Goal: Feedback & Contribution: Submit feedback/report problem

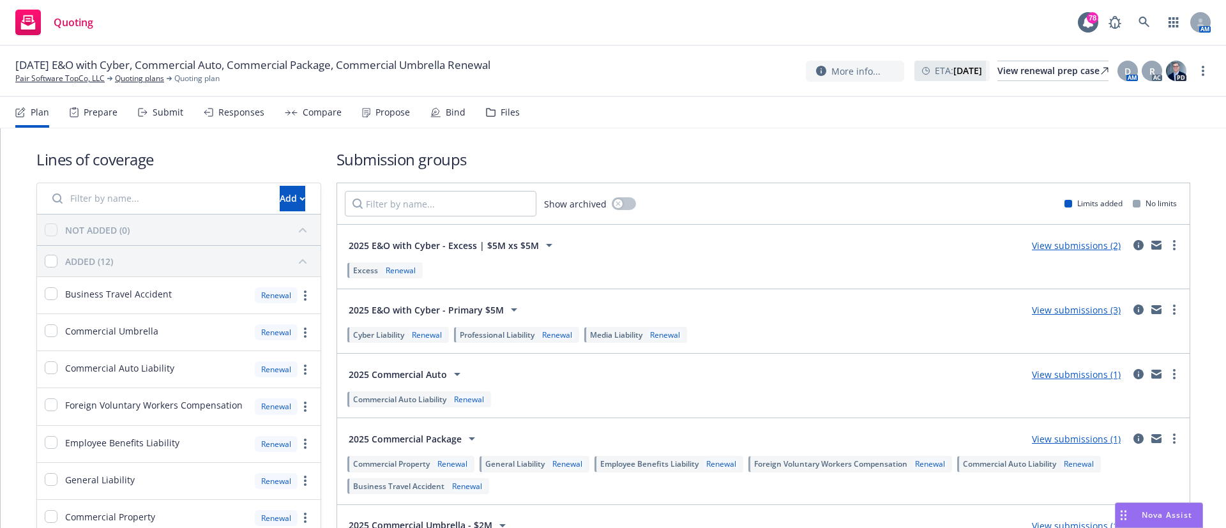
click at [395, 110] on div "Propose" at bounding box center [392, 112] width 34 height 10
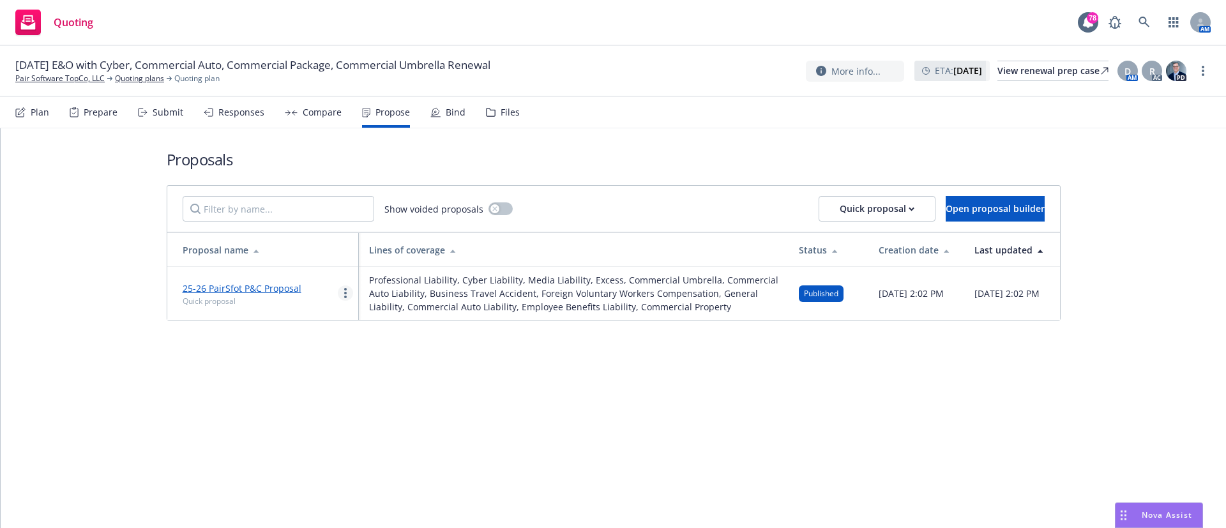
click at [345, 294] on circle "more" at bounding box center [345, 293] width 3 height 3
click at [381, 384] on span "Log client response" at bounding box center [395, 382] width 114 height 12
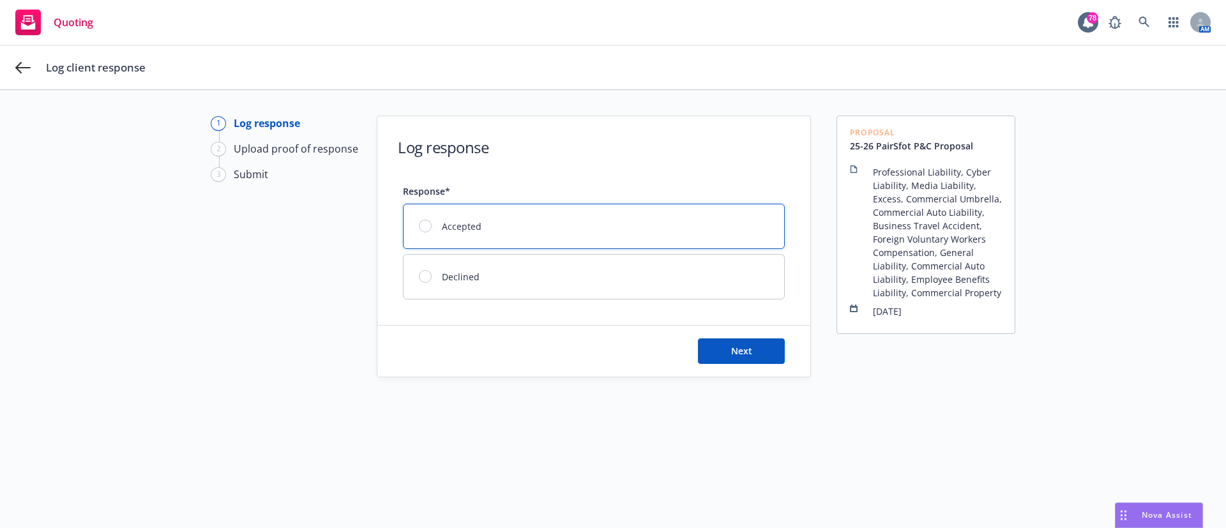
click at [419, 228] on div at bounding box center [425, 226] width 13 height 13
click at [733, 356] on span "Next" at bounding box center [741, 351] width 21 height 12
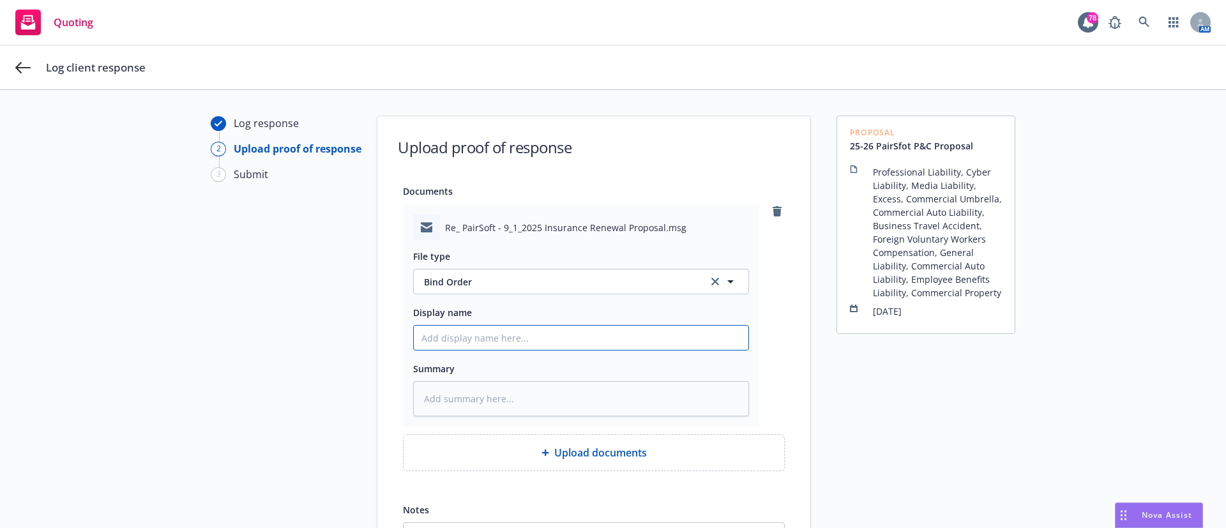
click at [436, 338] on input "Display name" at bounding box center [581, 338] width 335 height 24
type textarea "x"
type input "E"
type textarea "x"
type input "EM"
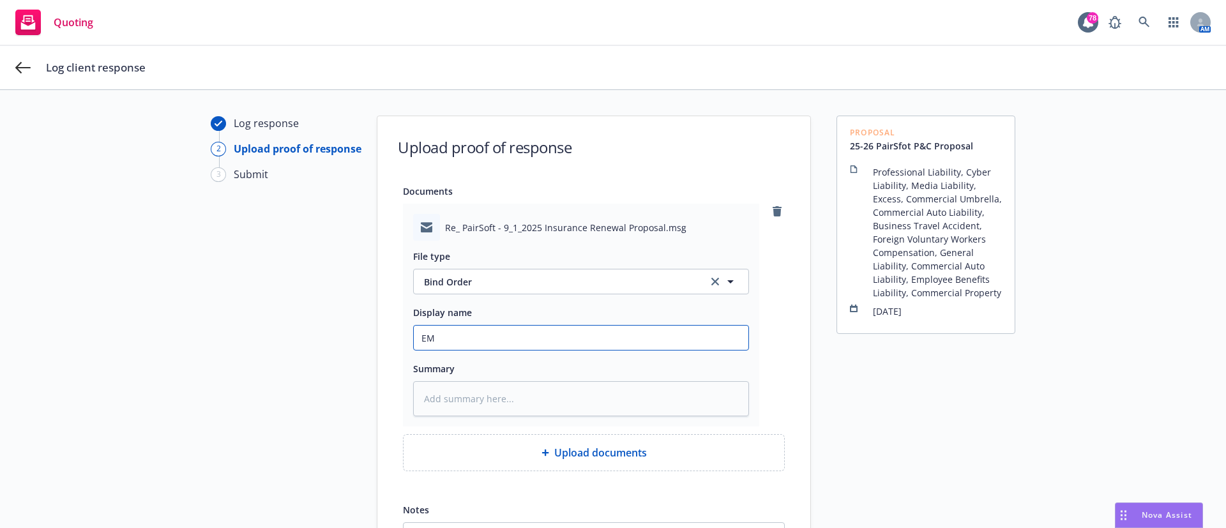
type textarea "x"
type input "EM"
type textarea "x"
type input "EM f"
type textarea "x"
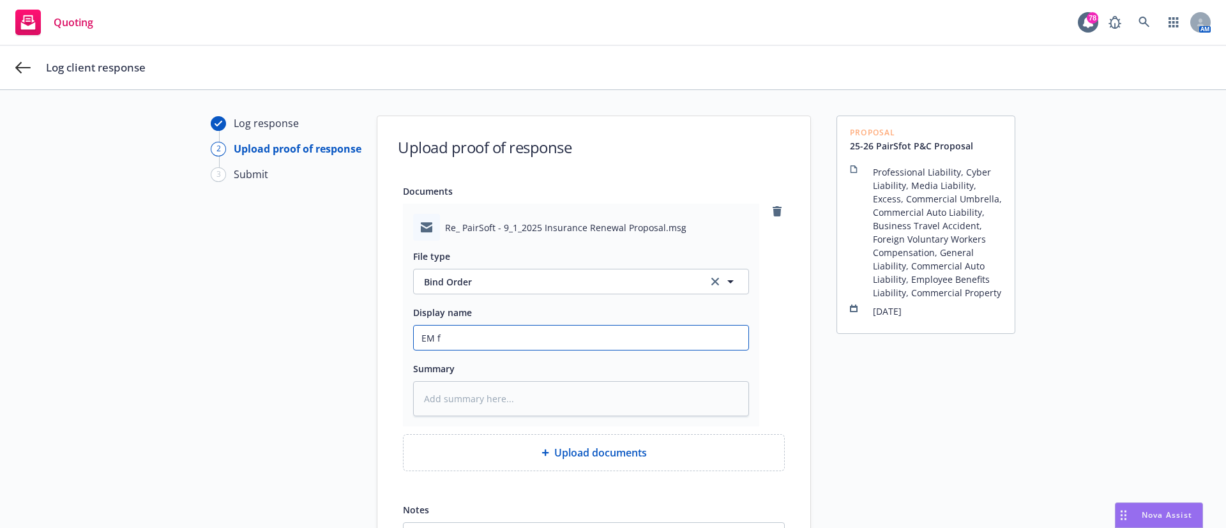
type input "EM fr"
type textarea "x"
type input "EM fr"
type textarea "x"
type input "EM fr I"
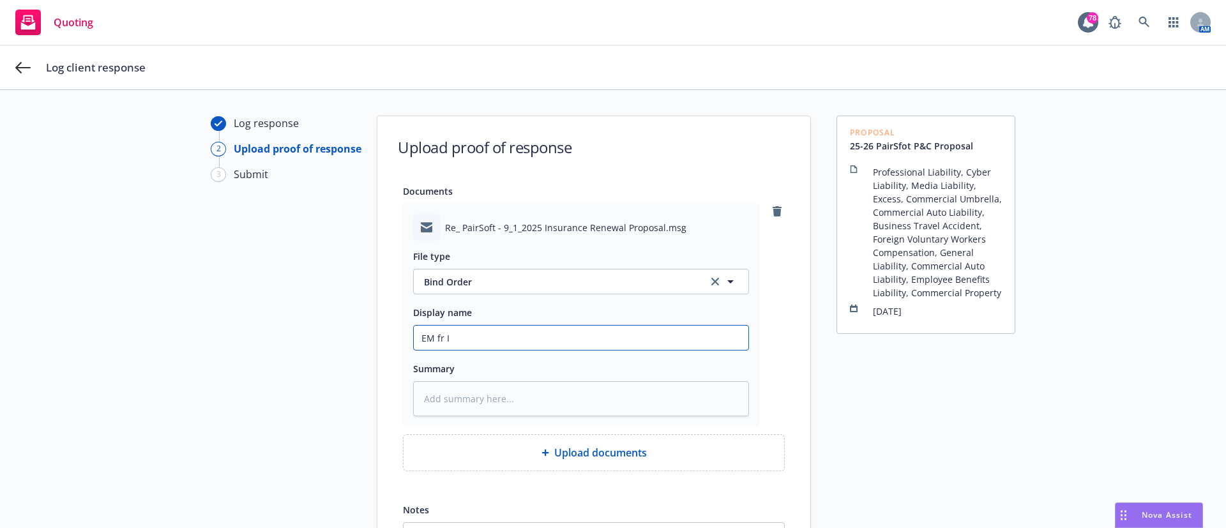
type textarea "x"
type input "EM fr In"
type textarea "x"
type input "EM fr Ins"
type textarea "x"
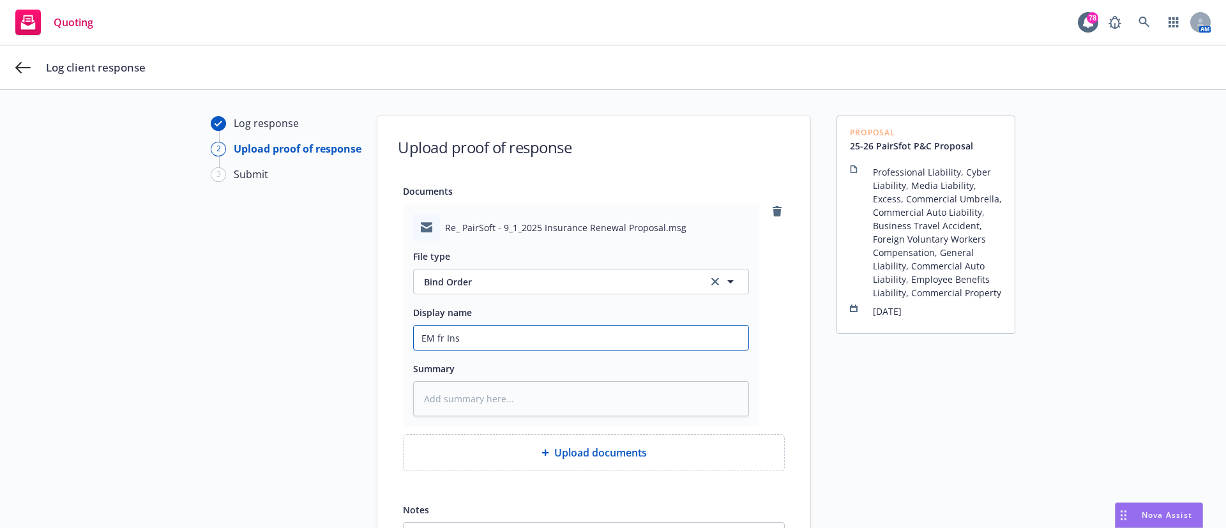
type input "EM fr Insd"
type textarea "x"
type input "EM fr Insd:"
type textarea "x"
type input "EM fr Insd:"
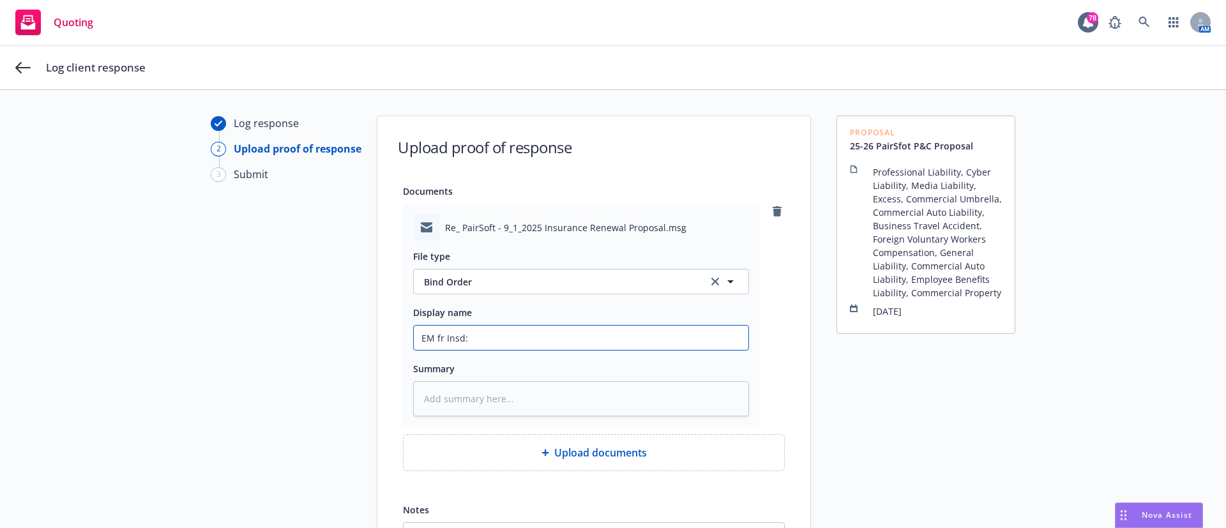
type textarea "x"
type input "EM fr Insd: 2"
type textarea "x"
type input "EM fr Insd: 25-"
type textarea "x"
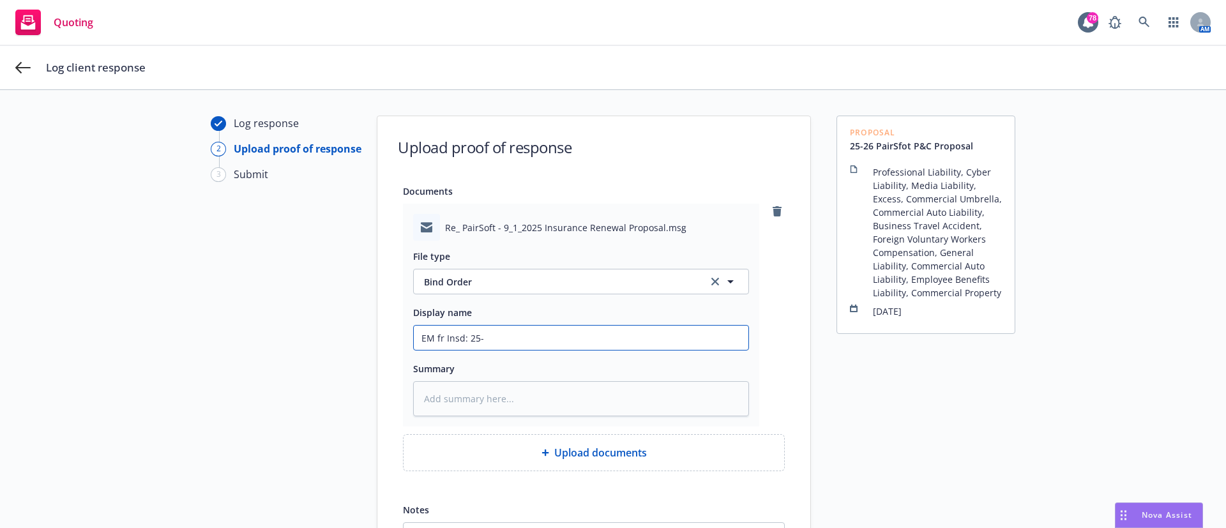
type input "EM fr Insd: 25-2"
type textarea "x"
type input "EM fr Insd: 25-26"
type textarea "x"
type input "EM fr Insd: 25-26"
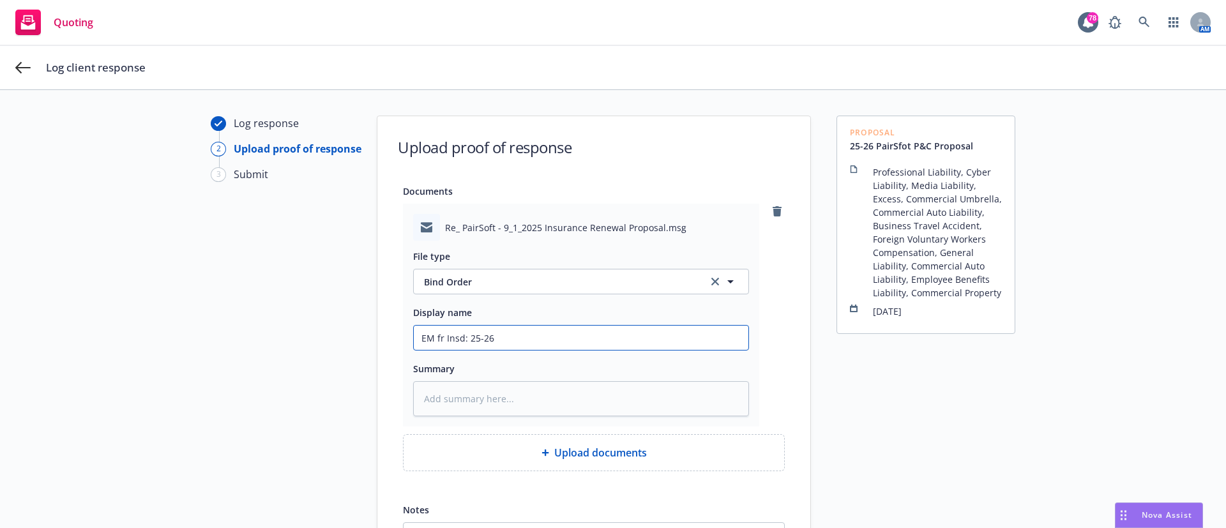
type textarea "x"
type input "EM fr Insd: 25-26 P"
type textarea "x"
type input "EM fr Insd: 25-26 P&"
type textarea "x"
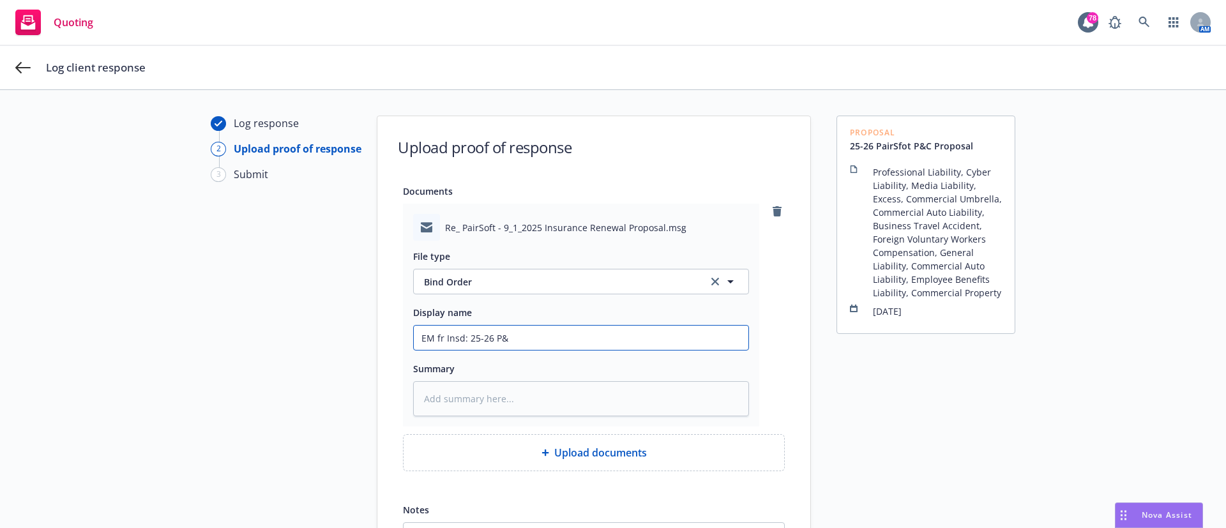
type input "EM fr Insd: 25-26 P&C"
type textarea "x"
type input "EM fr Insd: 25-26 P&C"
type textarea "x"
type input "EM fr Insd: 25-26 P&C a"
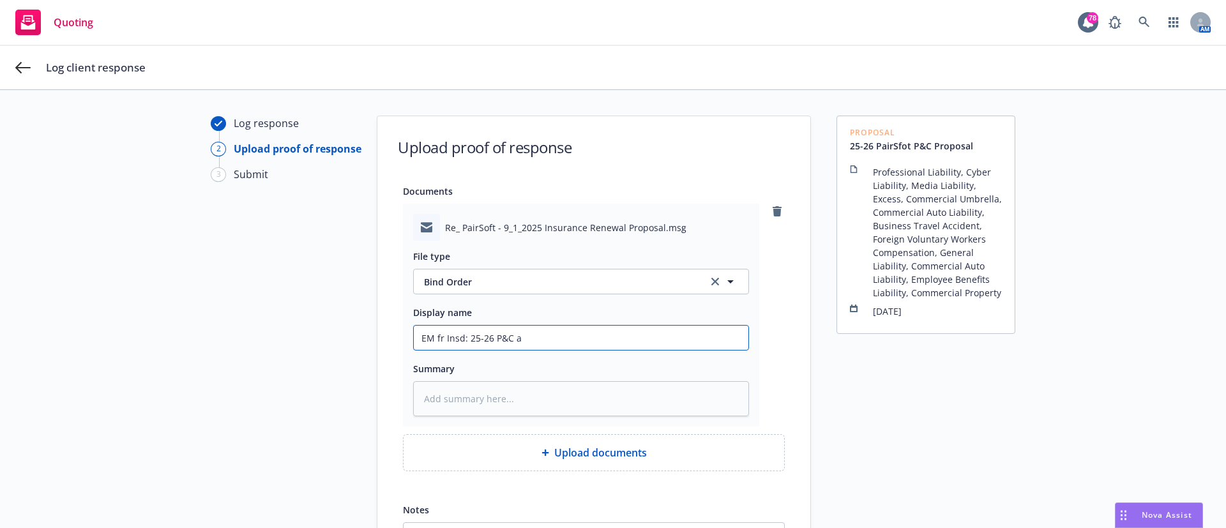
type textarea "x"
type input "EM fr Insd: 25-26 P&C an"
type textarea "x"
type input "EM fr Insd: 25-26 P&C and"
type textarea "x"
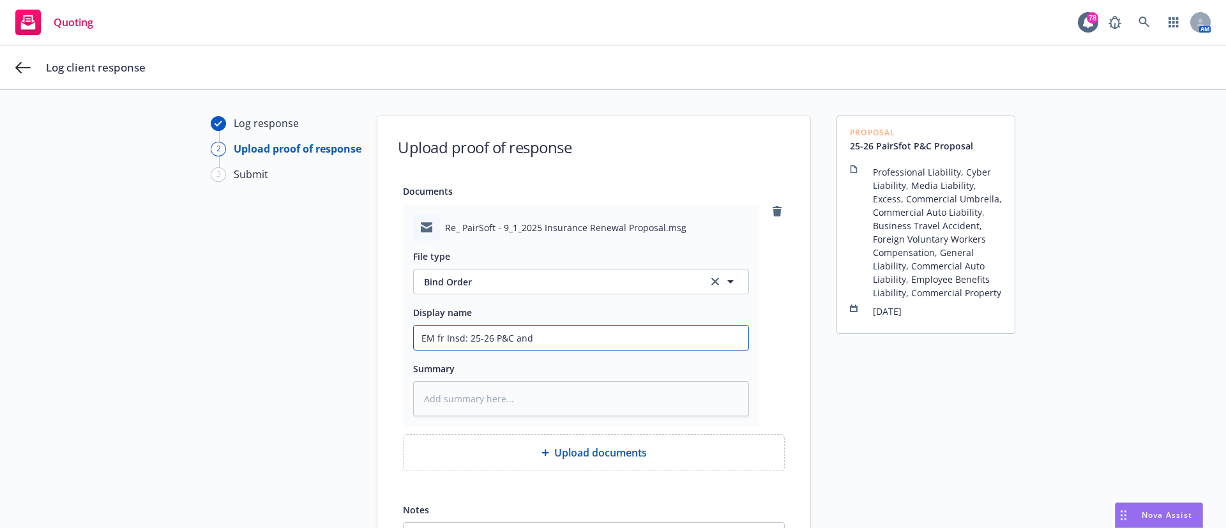
type input "EM fr Insd: 25-26 P&C and"
type textarea "x"
type input "EM fr Insd: 25-26 P&C and Cy"
type textarea "x"
type input "EM fr Insd: 25-26 P&C and Cyb"
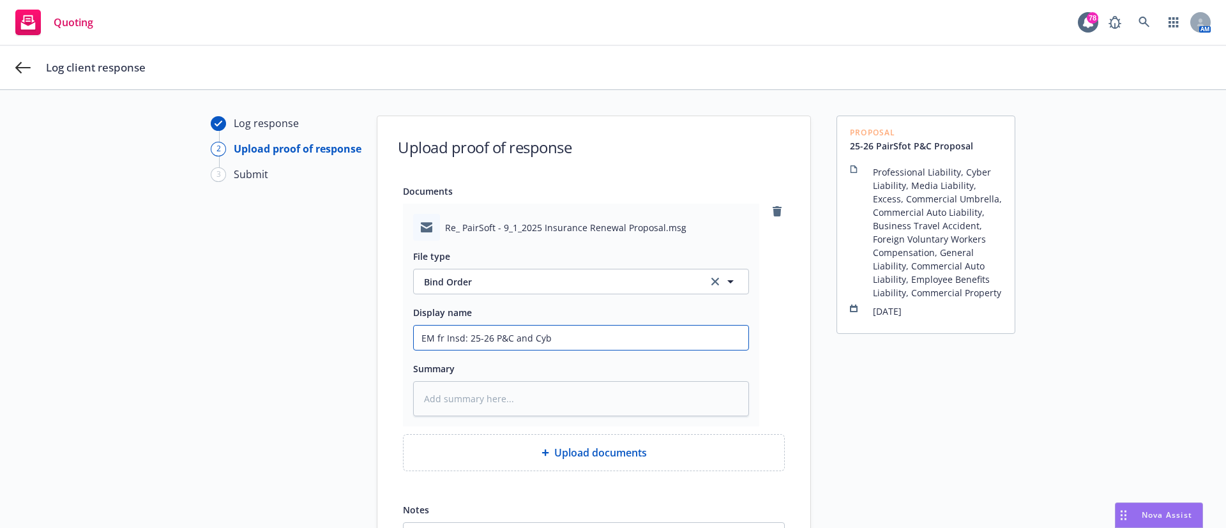
type textarea "x"
type input "EM fr Insd: 25-26 P&C and Cybe"
type textarea "x"
type input "EM fr Insd: 25-26 P&C and Cyber"
type textarea "x"
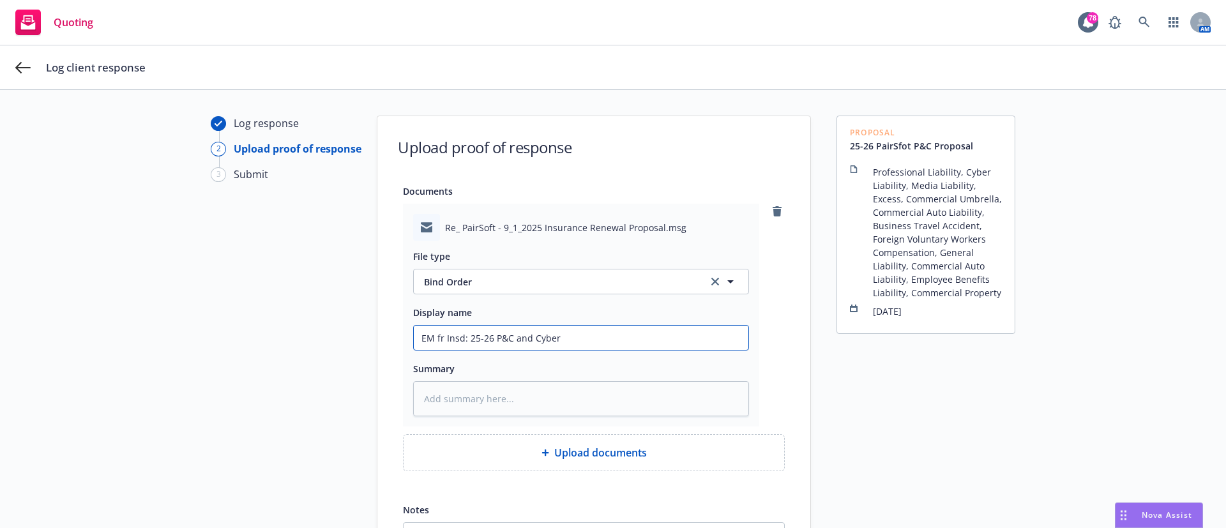
type input "EM fr Insd: 25-26 P&C and Cyber B"
type textarea "x"
type input "EM fr Insd: 25-26 P&C and Cyber Bi"
type textarea "x"
type input "EM fr Insd: 25-26 P&C and Cyber Bin"
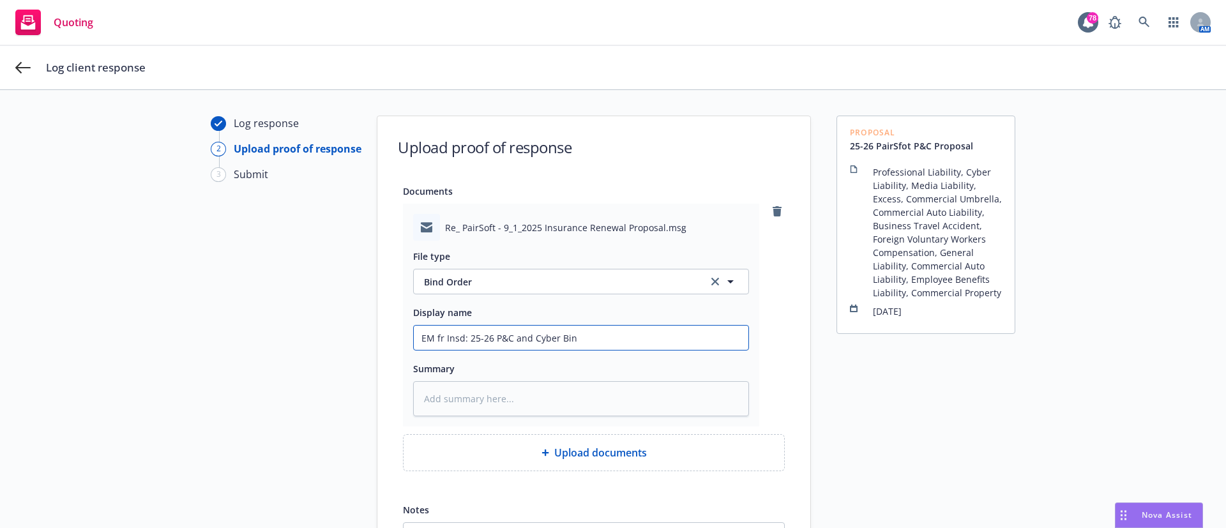
type textarea "x"
type input "EM fr Insd: 25-26 P&C and Cyber Bind"
type textarea "x"
type input "EM fr Insd: 25-26 P&C and Cyber Bind"
type textarea "x"
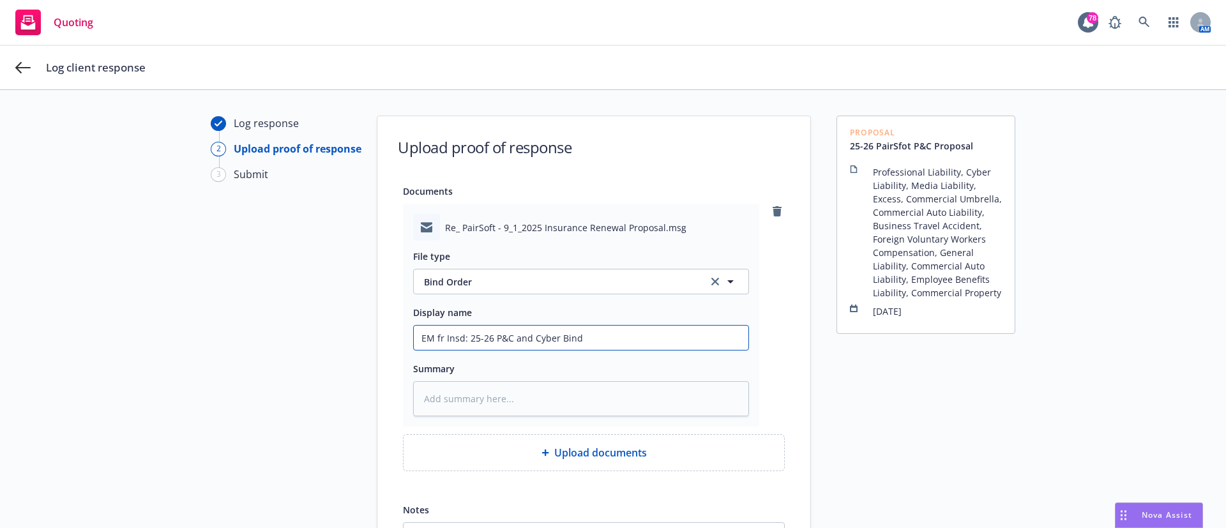
type input "EM fr Insd: 25-26 P&C and Cyber Bind O"
type textarea "x"
type input "EM fr Insd: 25-26 P&C and Cyber Bind Od"
type textarea "x"
type input "EM fr Insd: 25-26 P&C and Cyber Bind O"
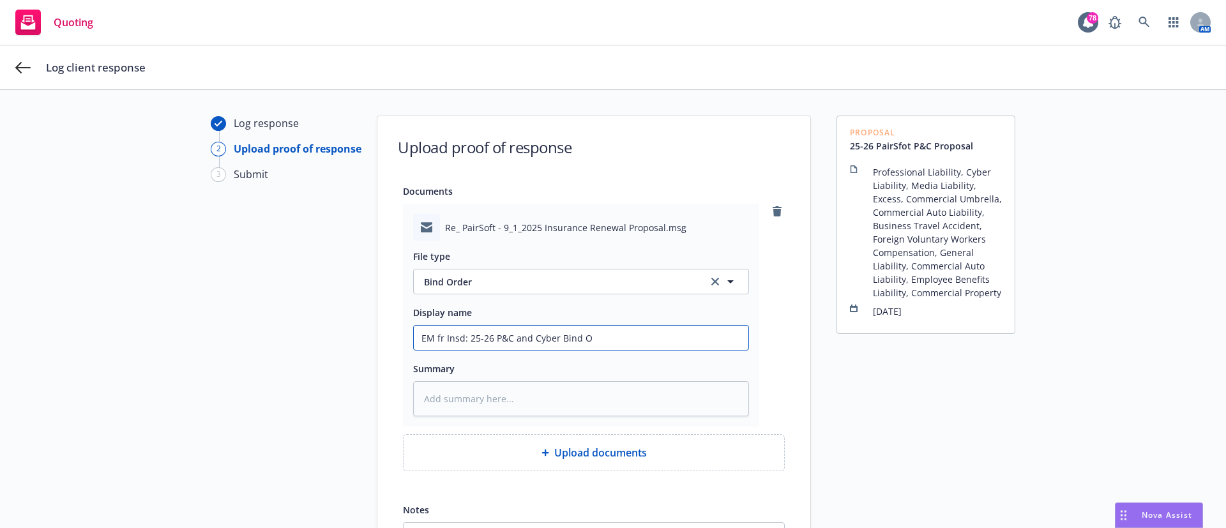
type textarea "x"
type input "EM fr Insd: 25-26 P&C and Cyber Bind Or"
type textarea "x"
type input "EM fr Insd: 25-26 P&C and Cyber Bind Ord"
type textarea "x"
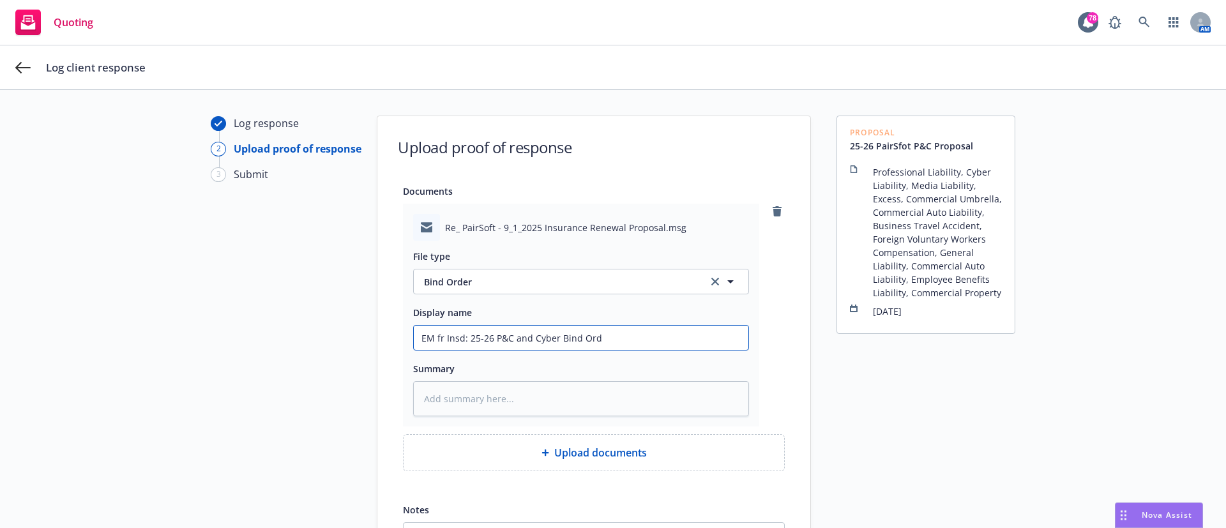
type input "EM fr Insd: 25-26 P&C and Cyber Bind Orde"
type textarea "x"
type input "EM fr Insd: 25-26 P&C and Cyber Bind Order"
type textarea "x"
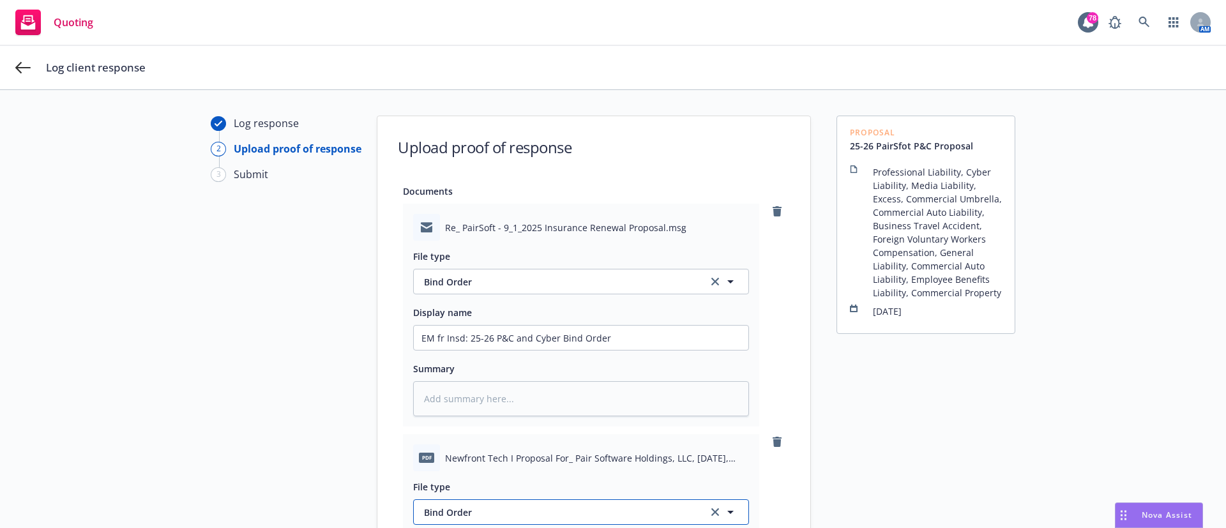
click at [440, 518] on span "Bind Order" at bounding box center [558, 512] width 269 height 13
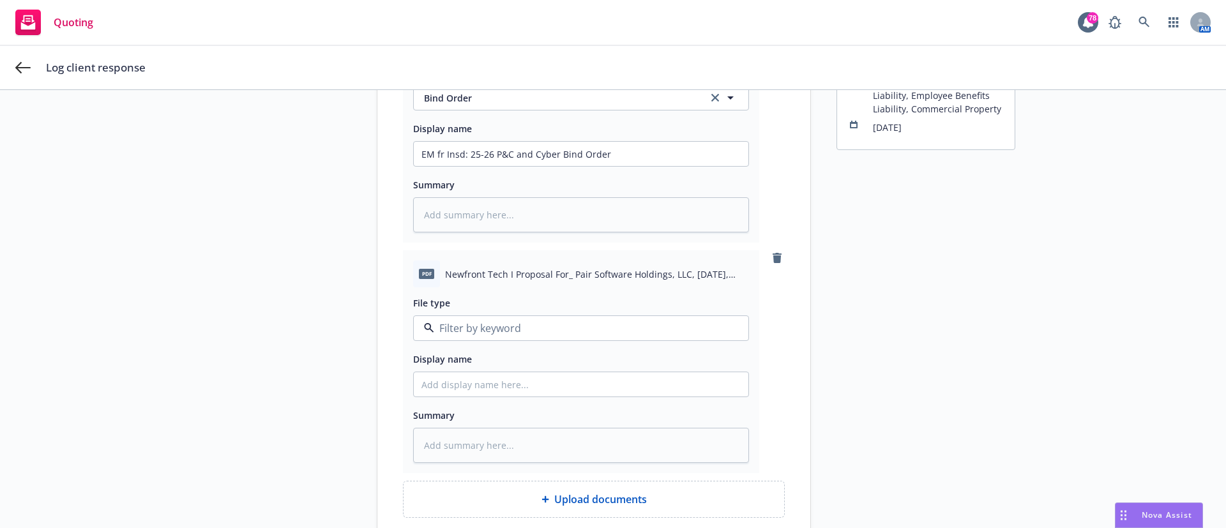
scroll to position [195, 0]
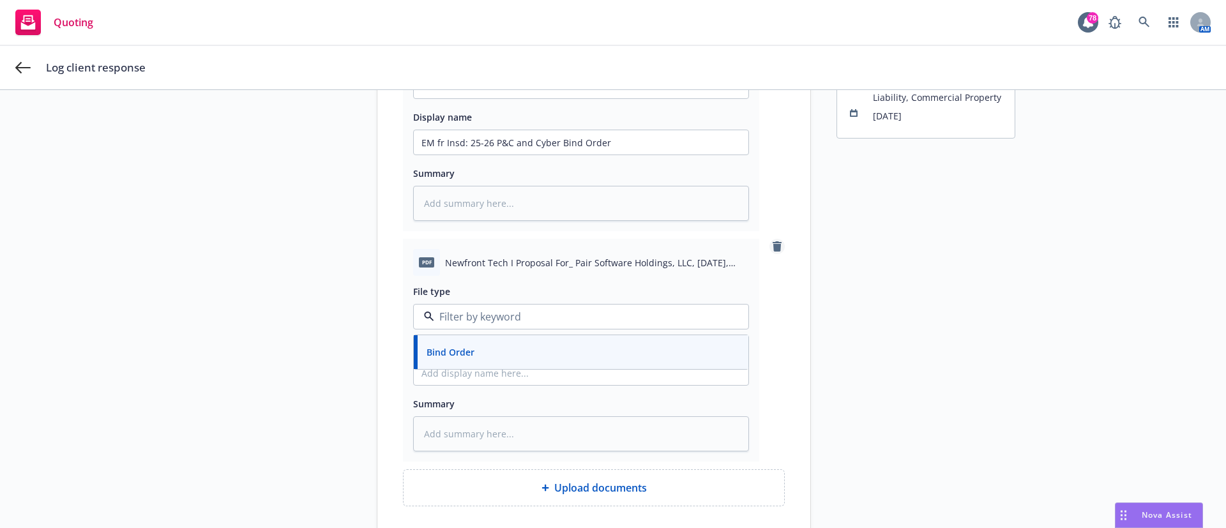
click at [777, 247] on link "remove" at bounding box center [776, 246] width 15 height 15
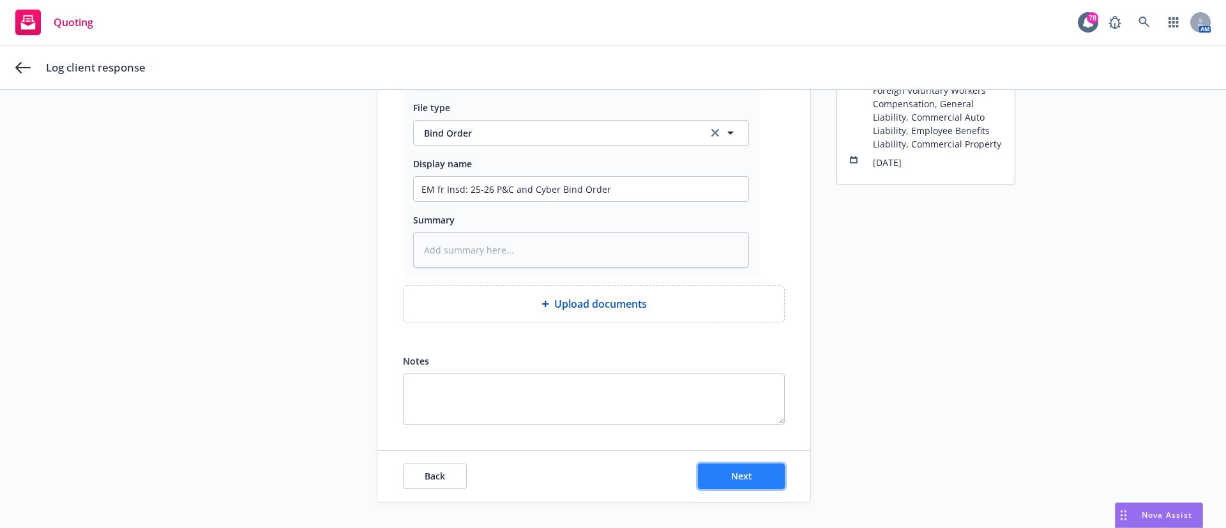
click at [703, 481] on button "Next" at bounding box center [741, 477] width 87 height 26
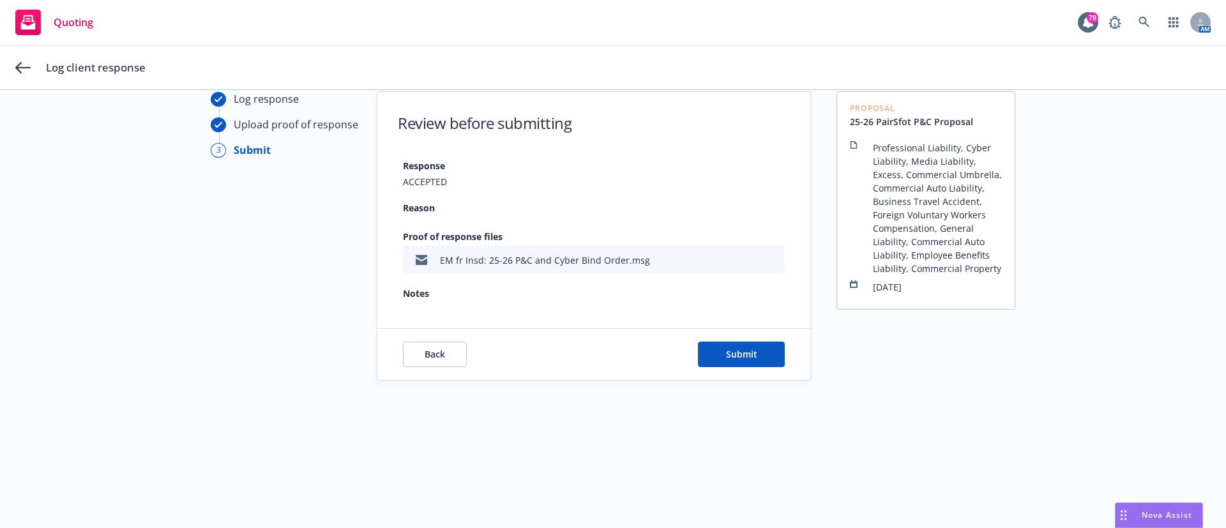
scroll to position [13, 0]
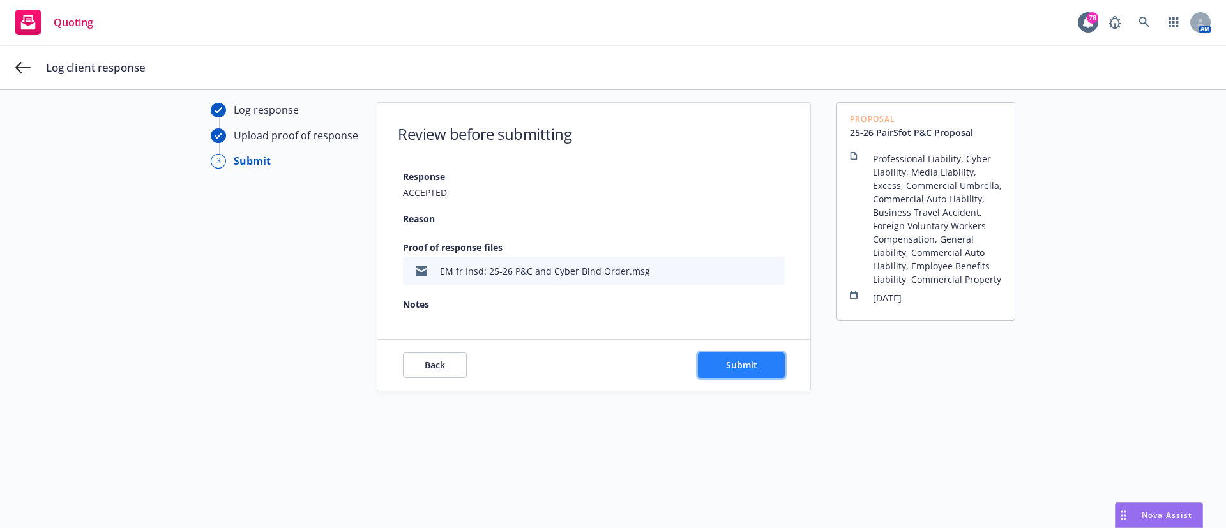
click at [741, 370] on span "Submit" at bounding box center [741, 365] width 31 height 12
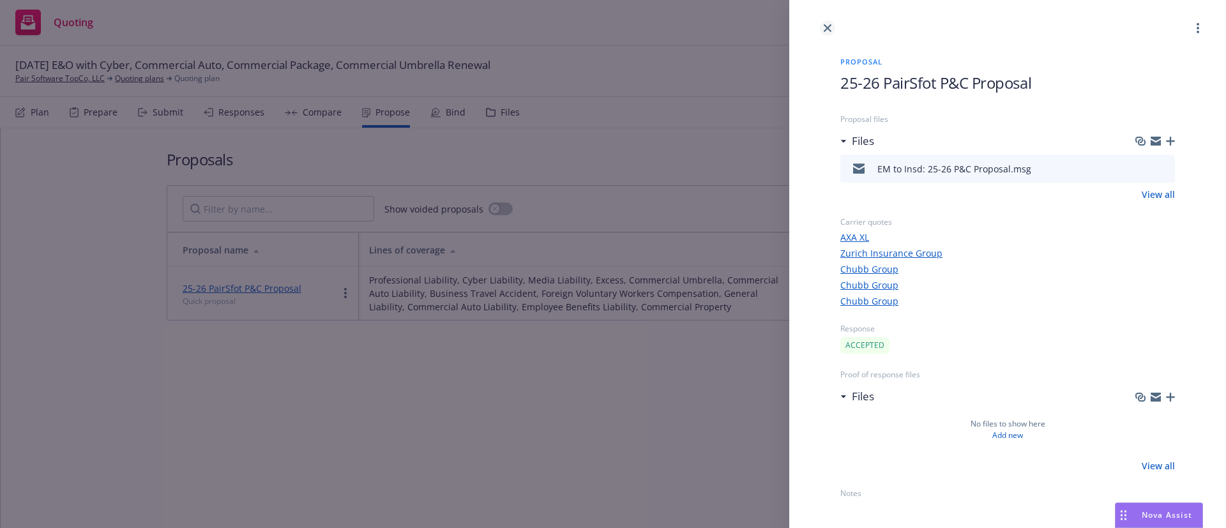
click at [829, 26] on icon "close" at bounding box center [828, 28] width 8 height 8
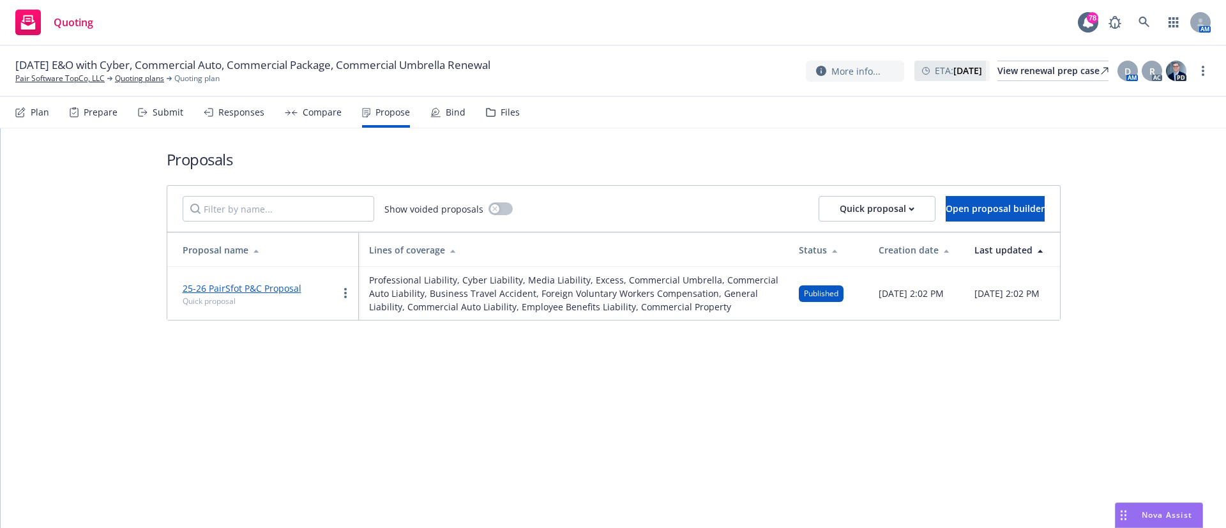
click at [506, 112] on div "Files" at bounding box center [510, 112] width 19 height 10
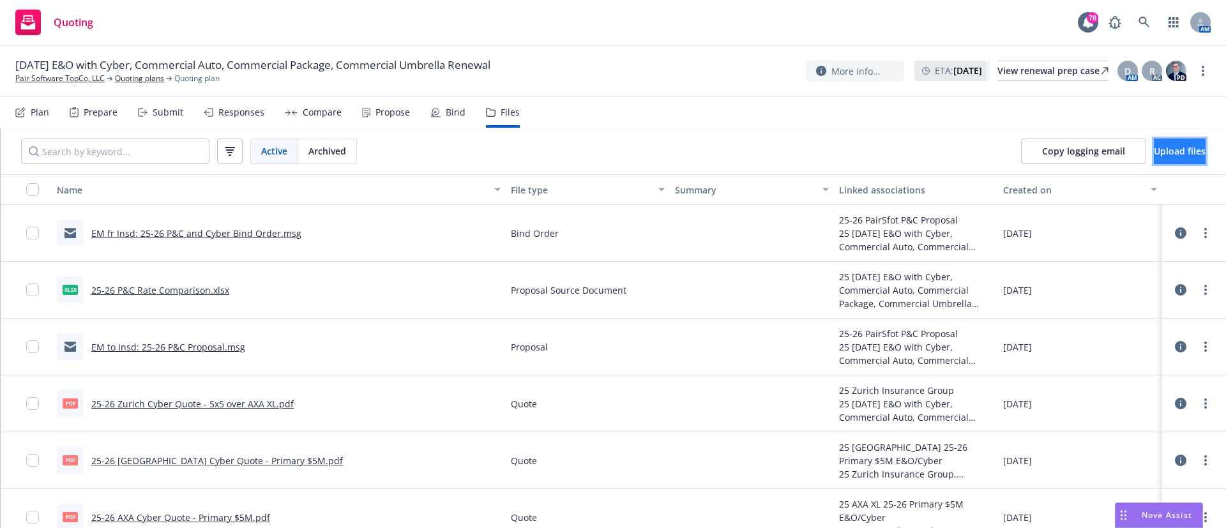
click at [1154, 153] on span "Upload files" at bounding box center [1180, 151] width 52 height 12
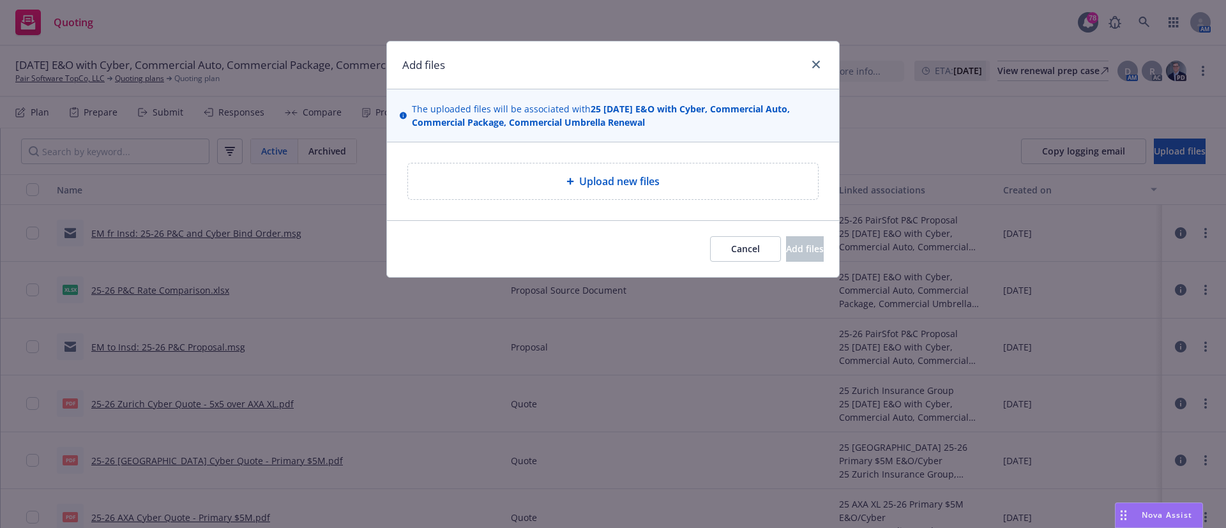
type textarea "x"
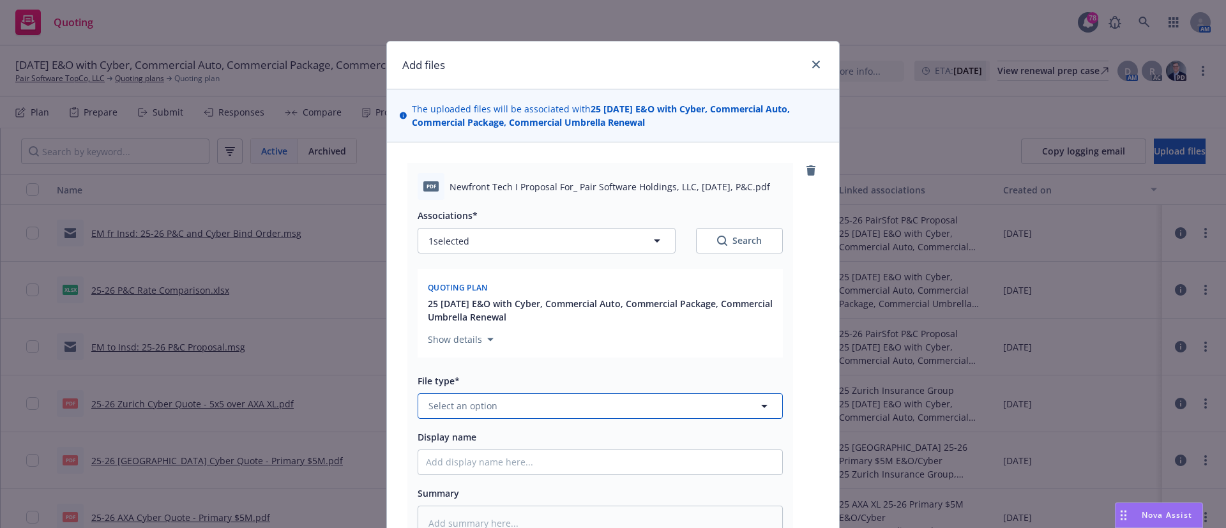
click at [453, 402] on span "Select an option" at bounding box center [462, 405] width 69 height 13
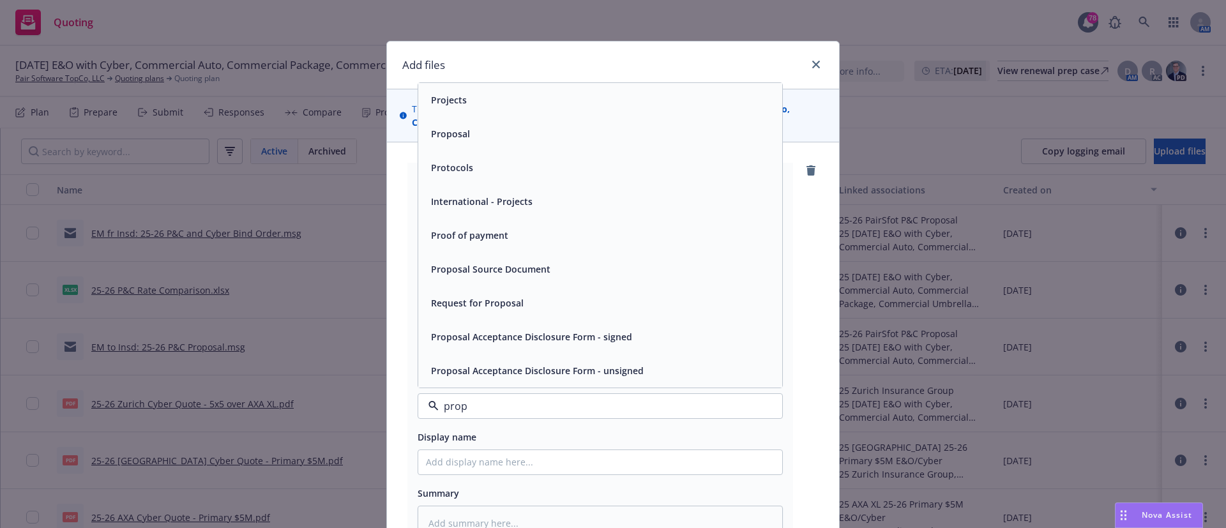
type input "propo"
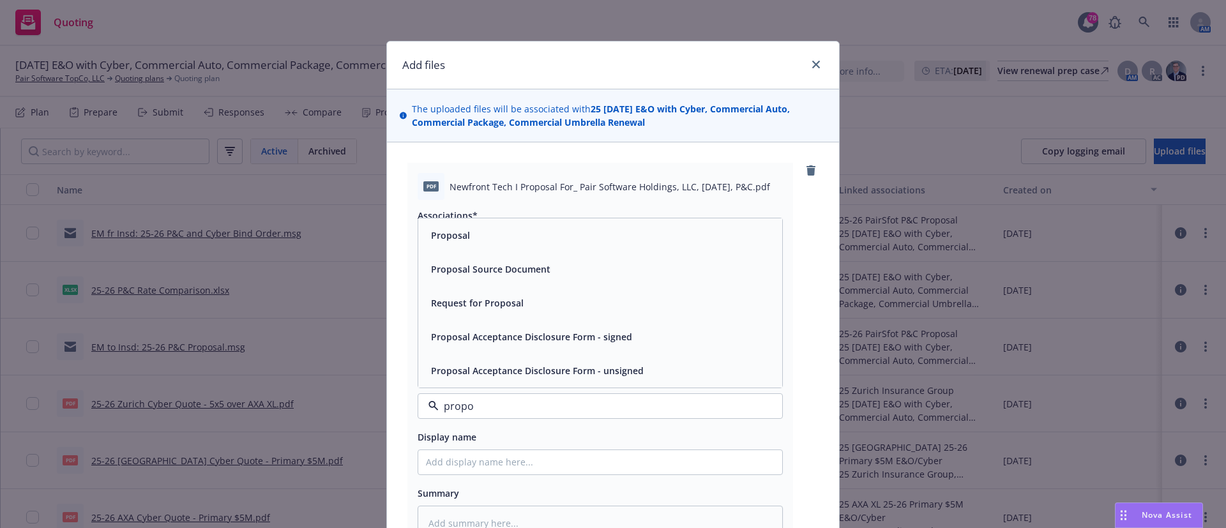
click at [455, 344] on div "Proposal Acceptance Disclosure Form - signed" at bounding box center [530, 337] width 209 height 19
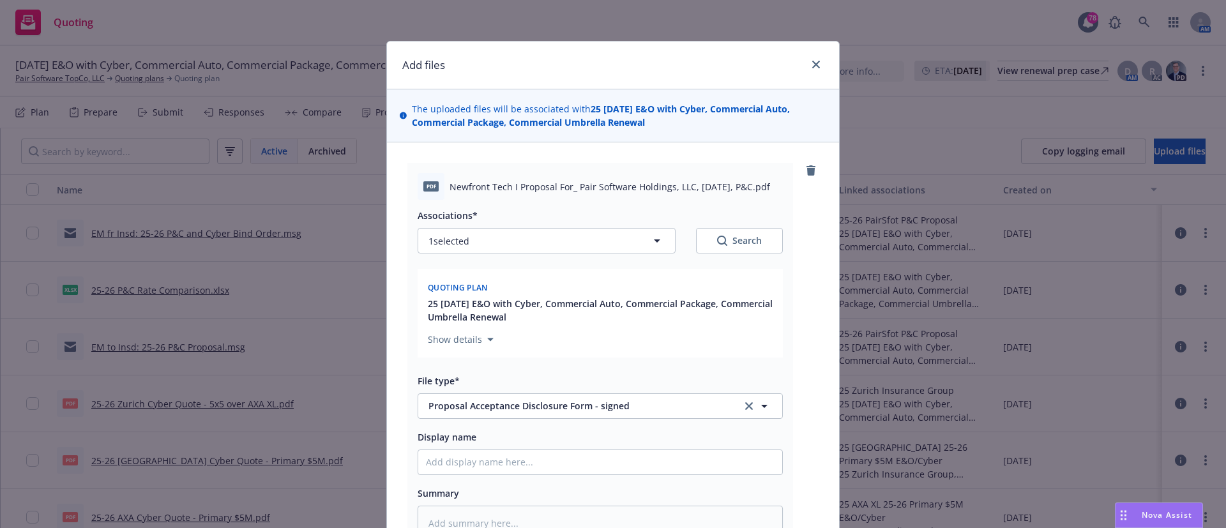
scroll to position [189, 0]
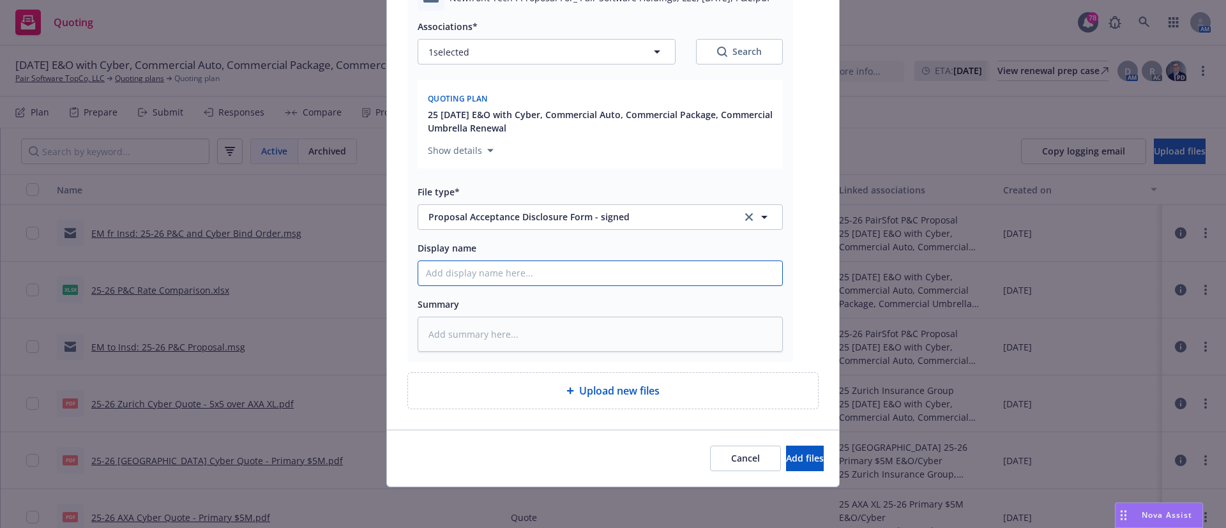
click at [437, 275] on input "Display name" at bounding box center [600, 273] width 364 height 24
type textarea "x"
type input "2"
type textarea "x"
type input "25"
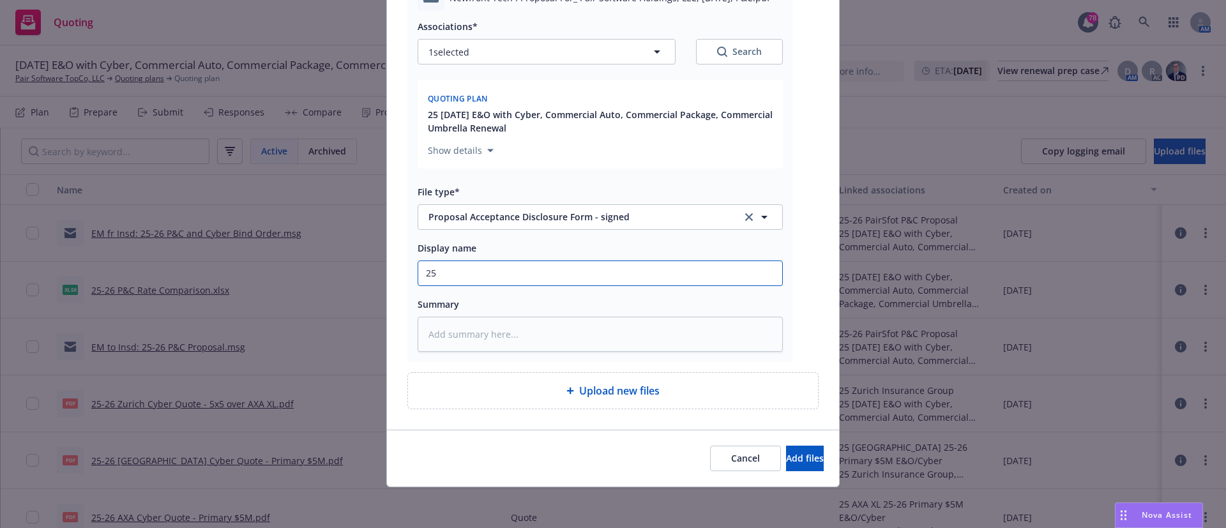
type textarea "x"
type input "25-"
type textarea "x"
type input "25-2"
type textarea "x"
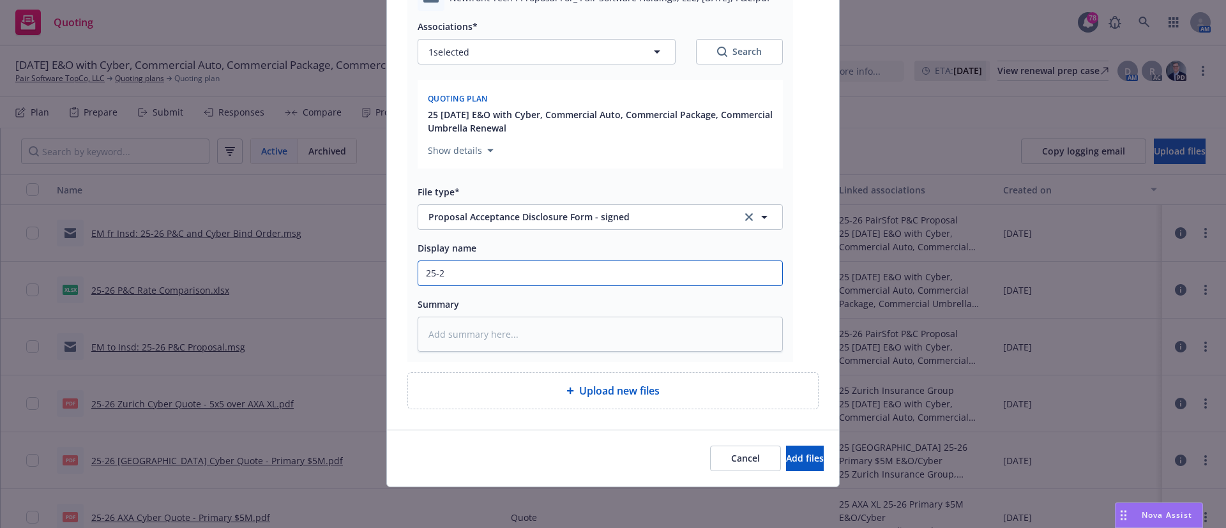
type input "25-26"
type textarea "x"
type input "25-26"
type textarea "x"
type input "25-26 P"
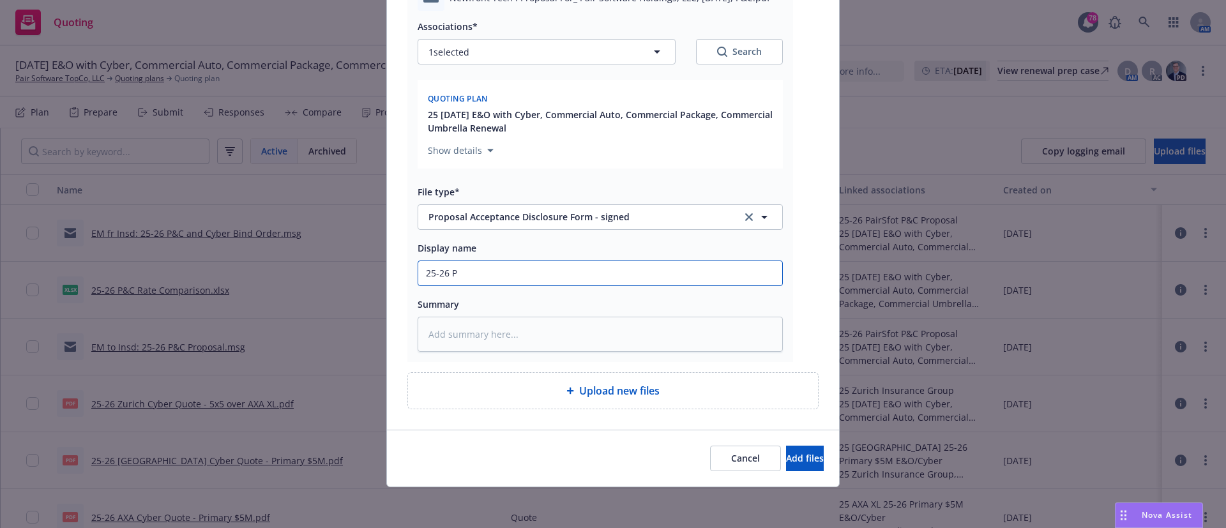
type textarea "x"
type input "25-26 P&"
type textarea "x"
type input "25-26 P&C"
type textarea "x"
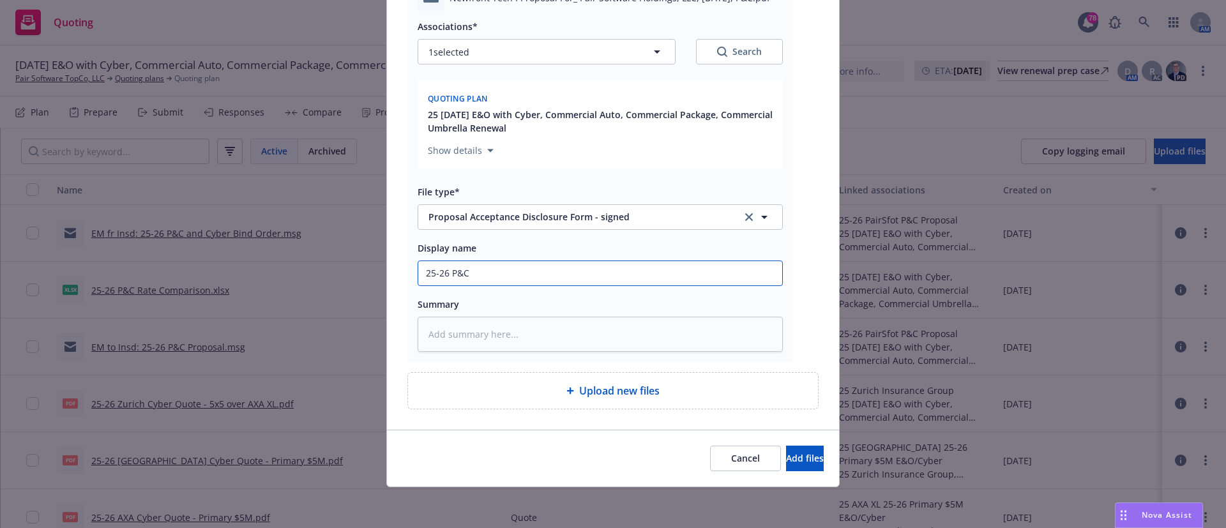
type input "25-26 P&C"
type textarea "x"
type input "25-26 P&C S"
type textarea "x"
type input "25-26 P&C Si"
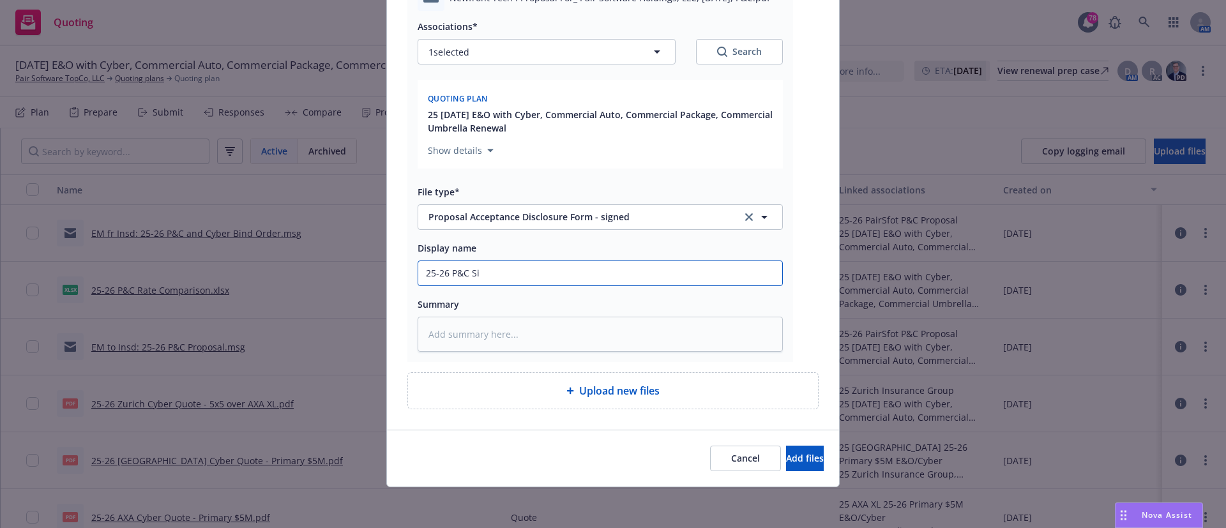
type textarea "x"
type input "25-26 P&C Sig"
type textarea "x"
type input "25-26 P&C Sign"
type textarea "x"
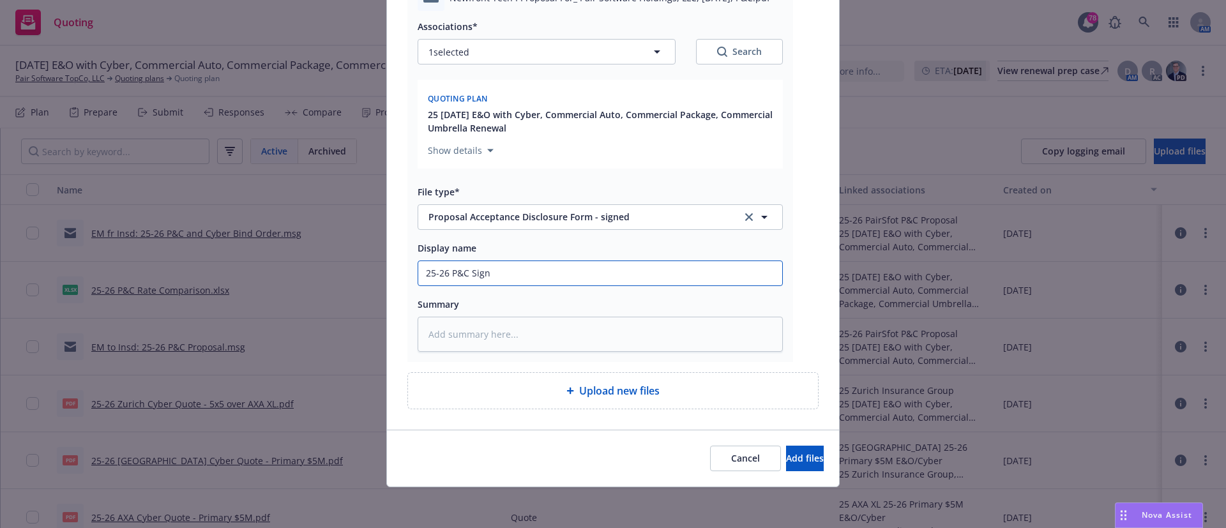
type input "25-26 P&C Signe"
type textarea "x"
type input "25-26 P&C Signed"
type textarea "x"
type input "25-26 P&C Signed P"
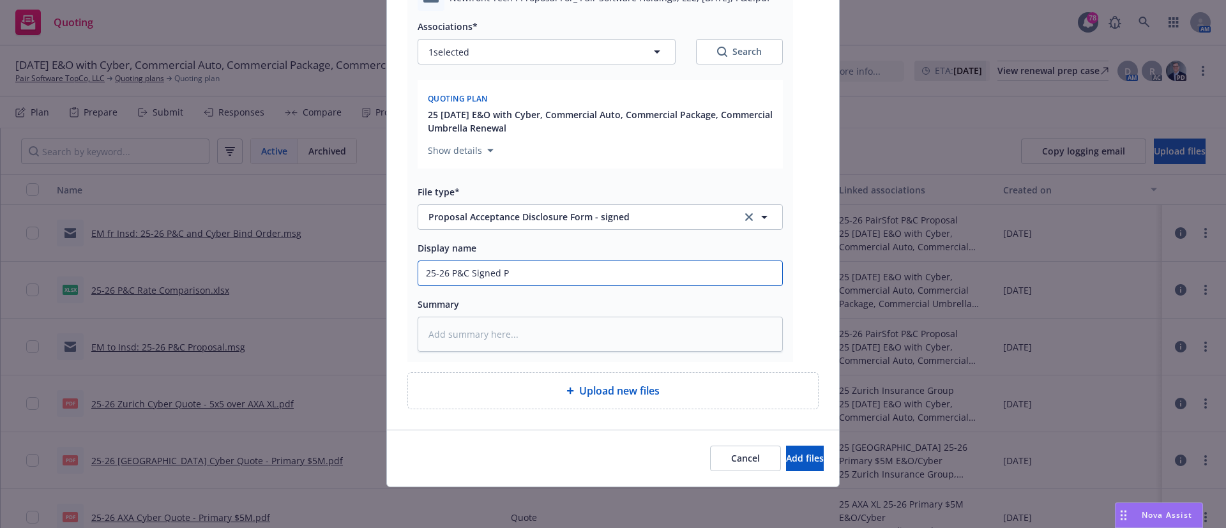
type textarea "x"
type input "25-26 P&C Signed Pr"
type textarea "x"
type input "25-26 P&C Signed Pro"
type textarea "x"
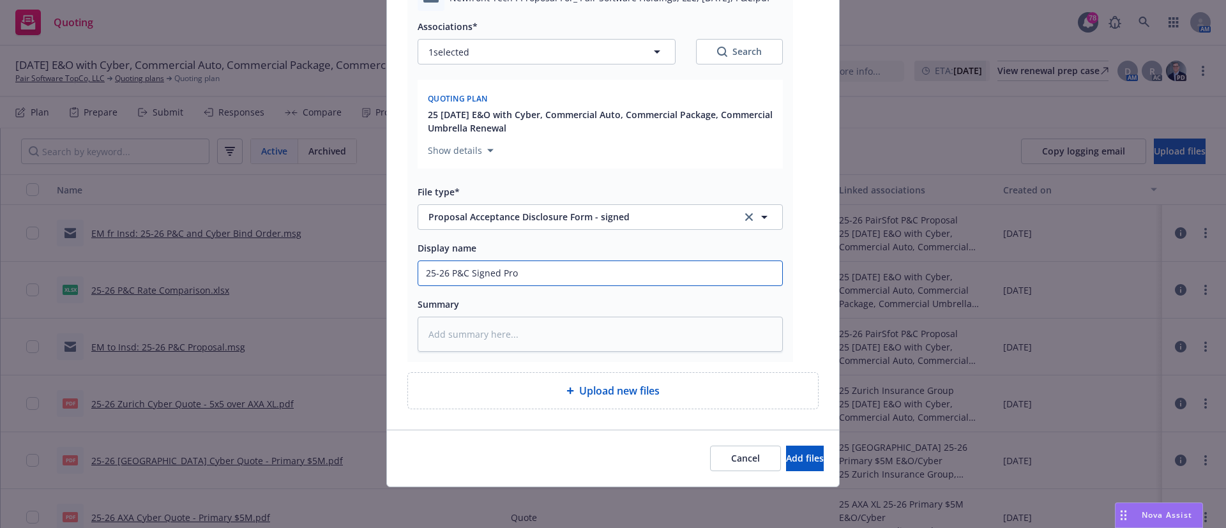
type input "25-26 P&C Signed Prop"
type textarea "x"
type input "25-26 P&C Signed Propo"
type textarea "x"
type input "25-26 P&C Signed Propos"
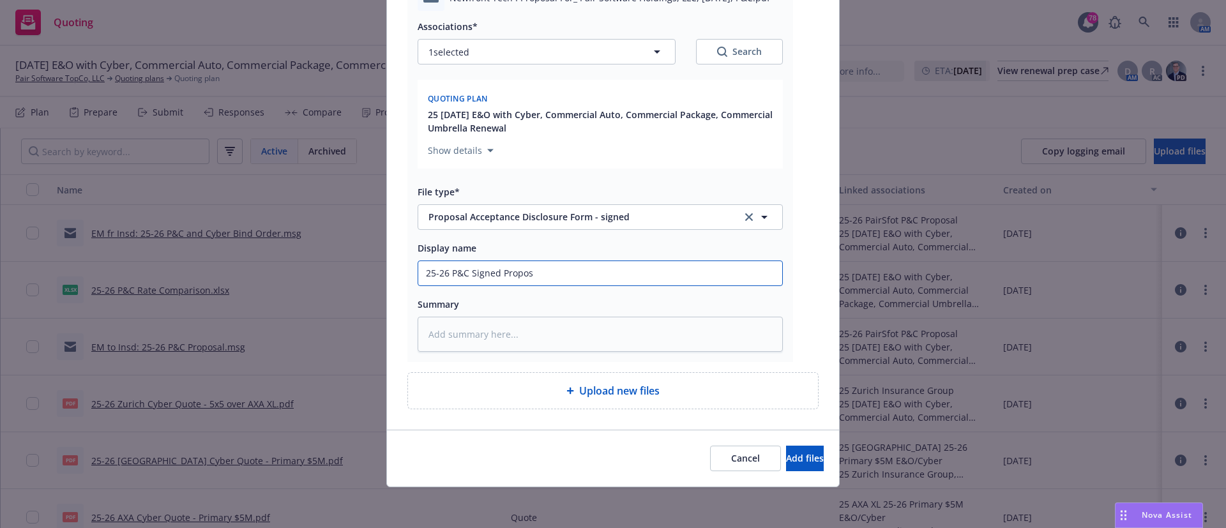
type textarea "x"
type input "25-26 P&C Signed Proposa"
type textarea "x"
type input "25-26 P&C Signed Proposal"
type textarea "x"
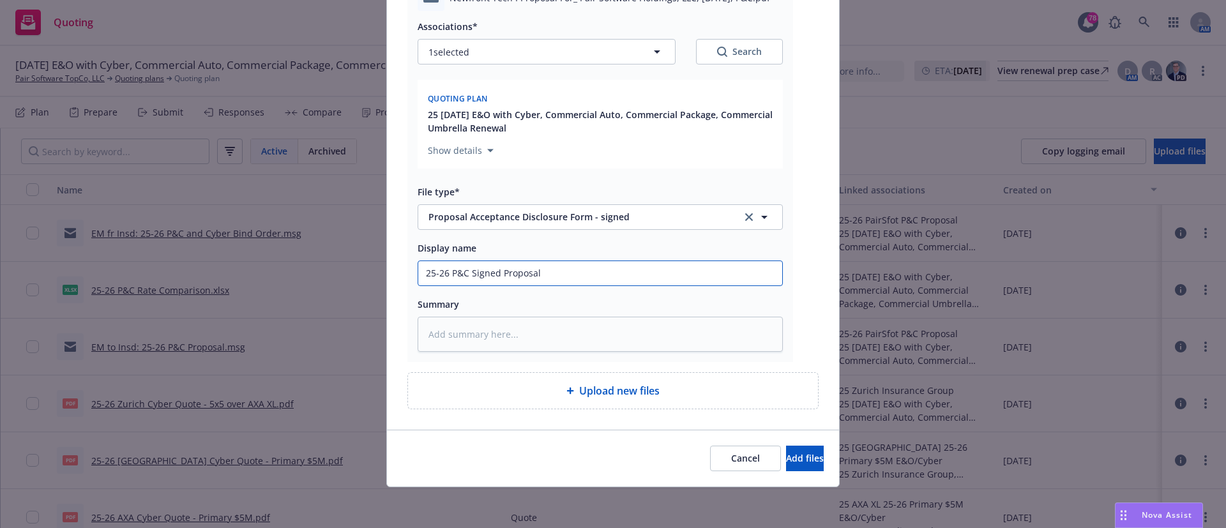
type input "25-26 P&C Signed Proposal"
type textarea "x"
type input "25-26 P&C Signed Proposal C"
type textarea "x"
type input "25-26 P&C Signed Proposal"
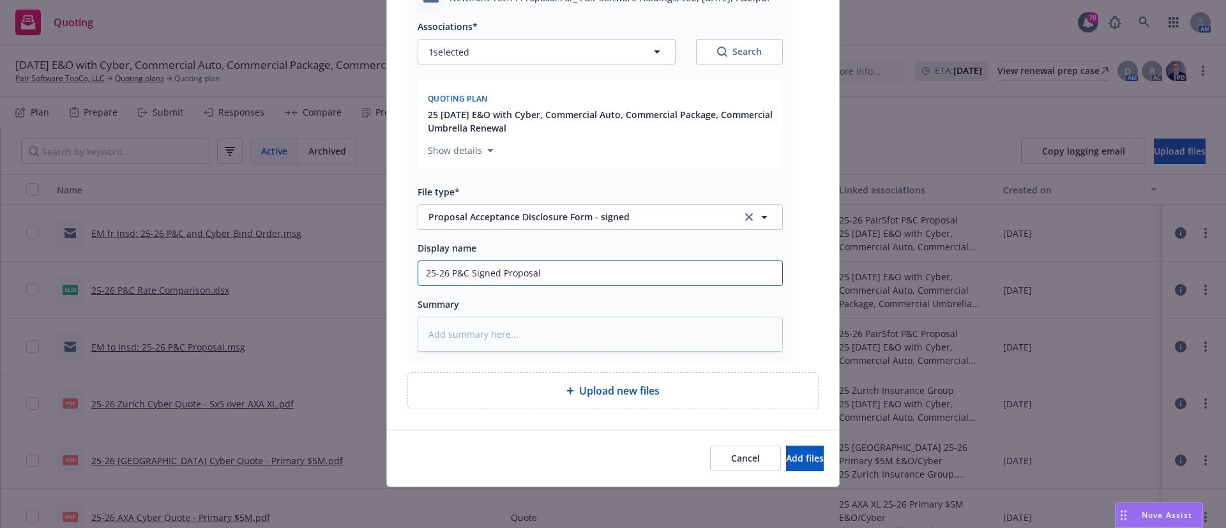
type textarea "x"
type input "25-26 P&C Signed Proposal Ac"
type textarea "x"
type input "25-26 P&C Signed Proposal Acc"
type textarea "x"
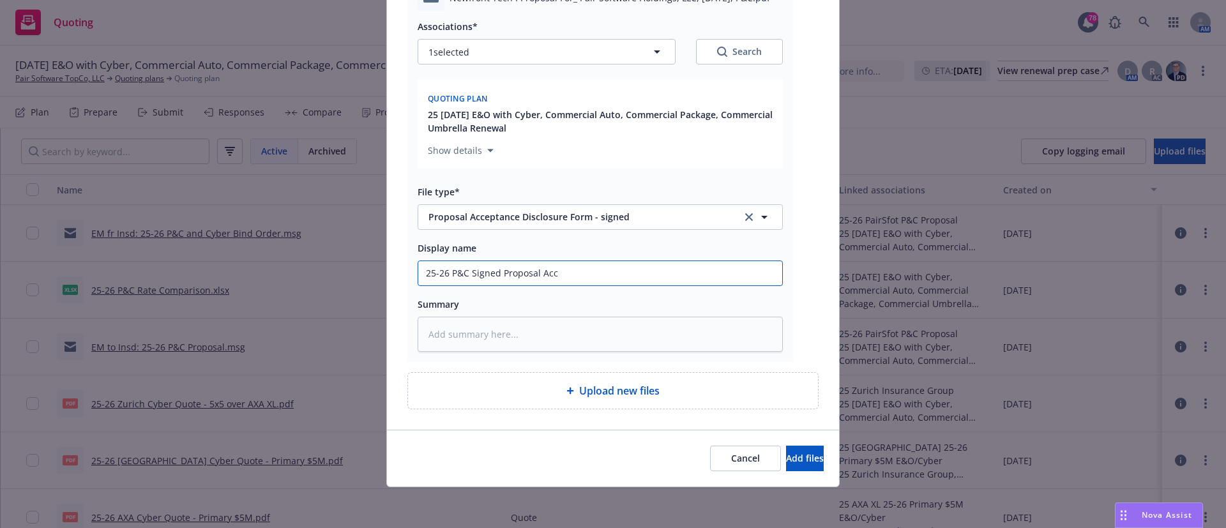
type input "25-26 P&C Signed Proposal Acce"
type textarea "x"
type input "25-26 P&C Signed Proposal Accep"
type textarea "x"
type input "25-26 P&C Signed Proposal Accept"
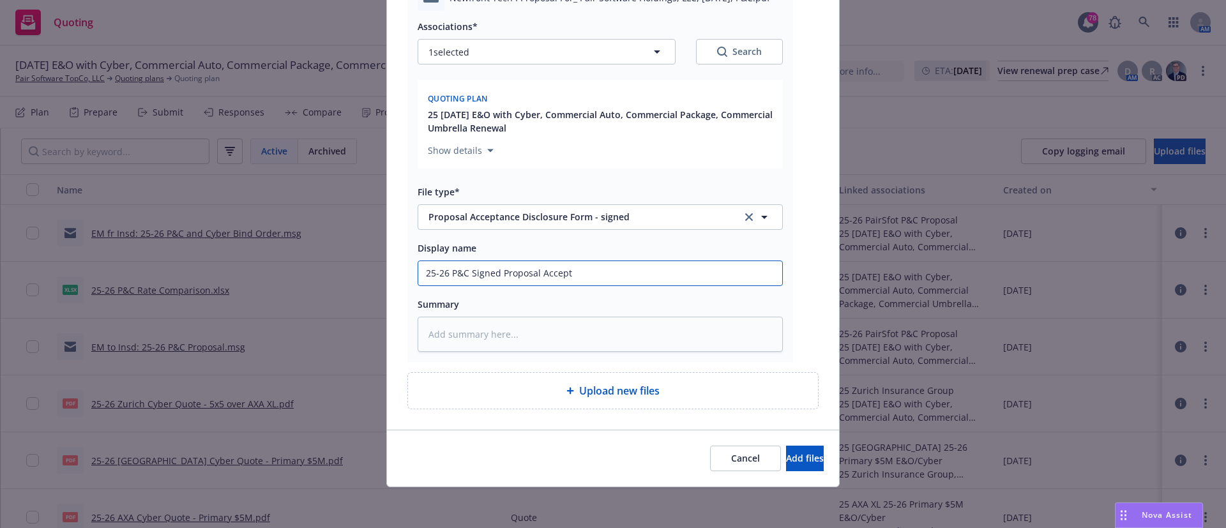
type textarea "x"
type input "25-26 P&C Signed Proposal Acceptan"
type textarea "x"
type input "25-26 P&C Signed Proposal Acceptanc"
type textarea "x"
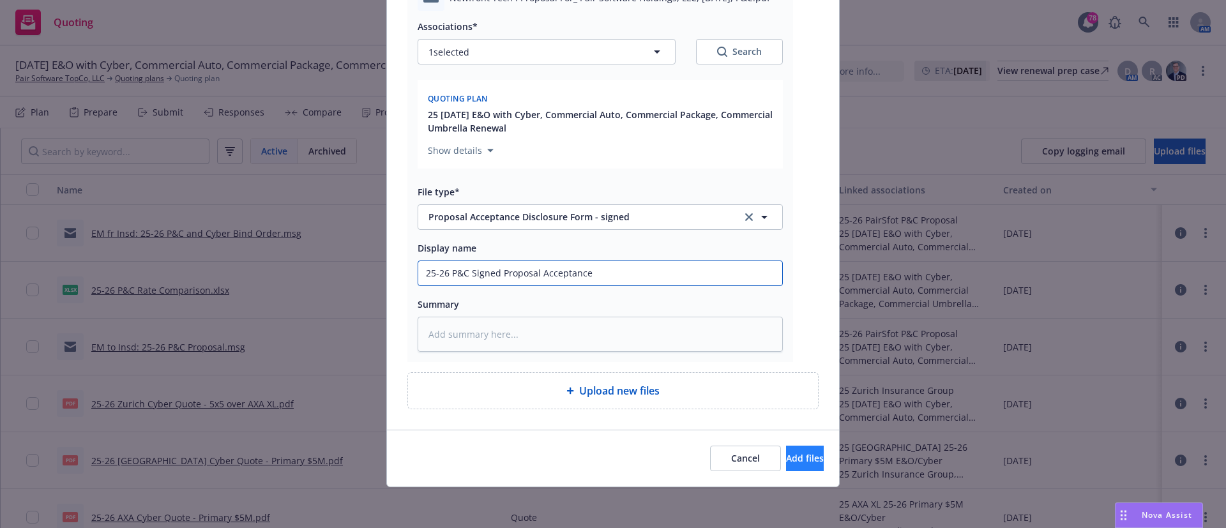
type input "25-26 P&C Signed Proposal Acceptance"
click at [798, 456] on button "Add files" at bounding box center [805, 459] width 38 height 26
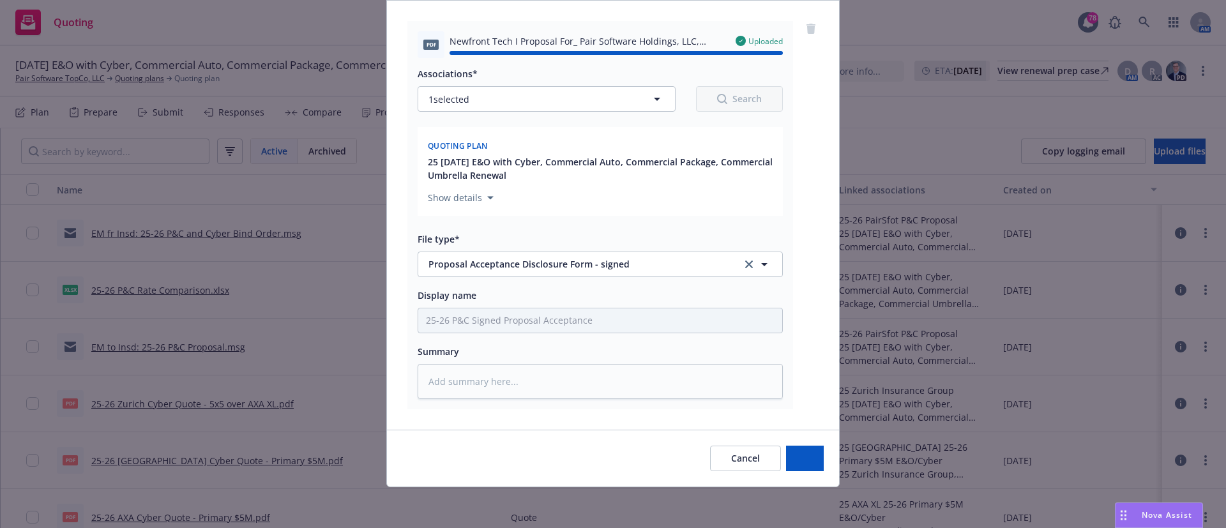
type textarea "x"
